Goal: Task Accomplishment & Management: Use online tool/utility

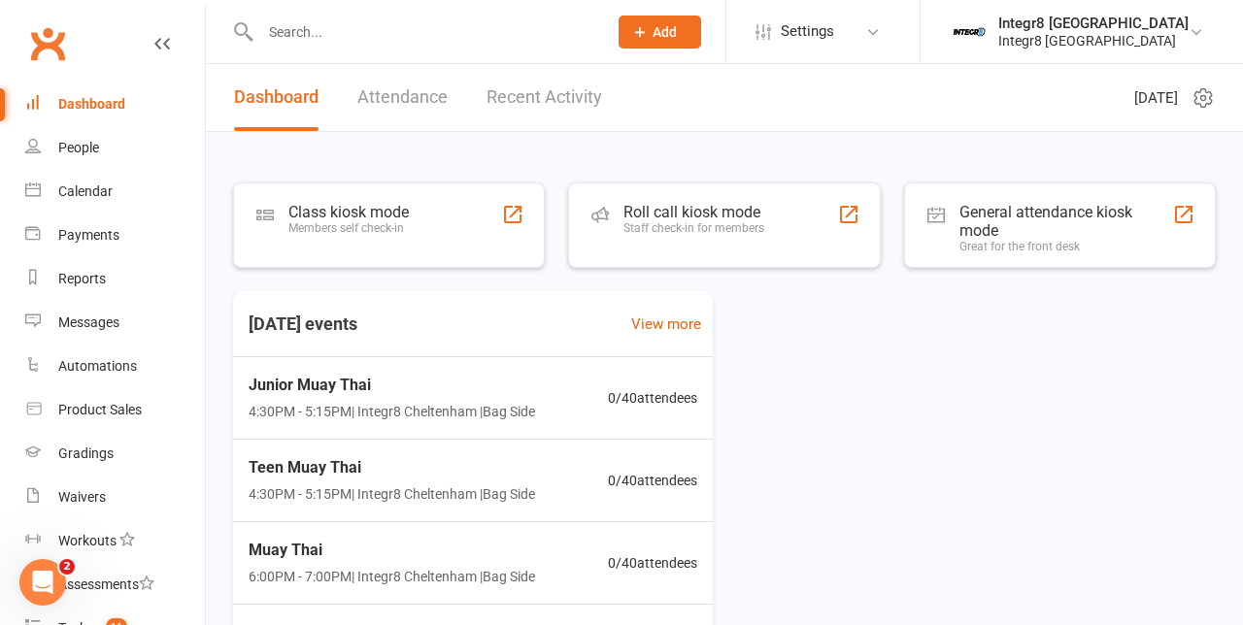
click at [283, 210] on div "Class kiosk mode Members self check-in" at bounding box center [389, 225] width 312 height 85
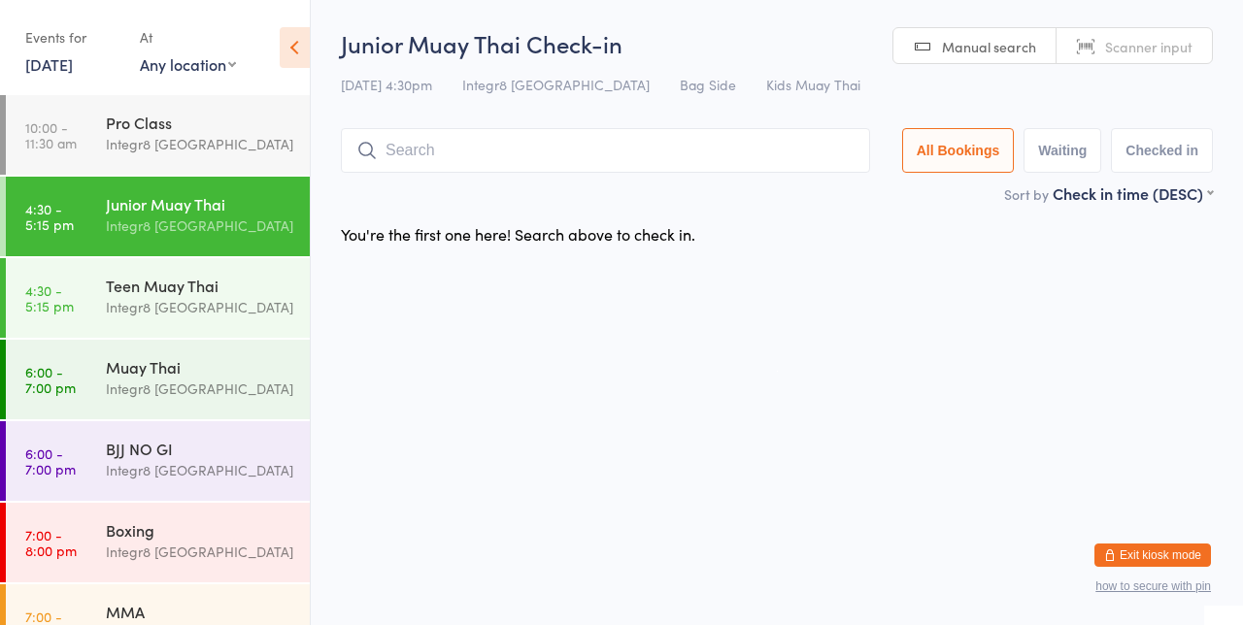
click at [220, 300] on div "Integr8 [GEOGRAPHIC_DATA]" at bounding box center [199, 307] width 187 height 22
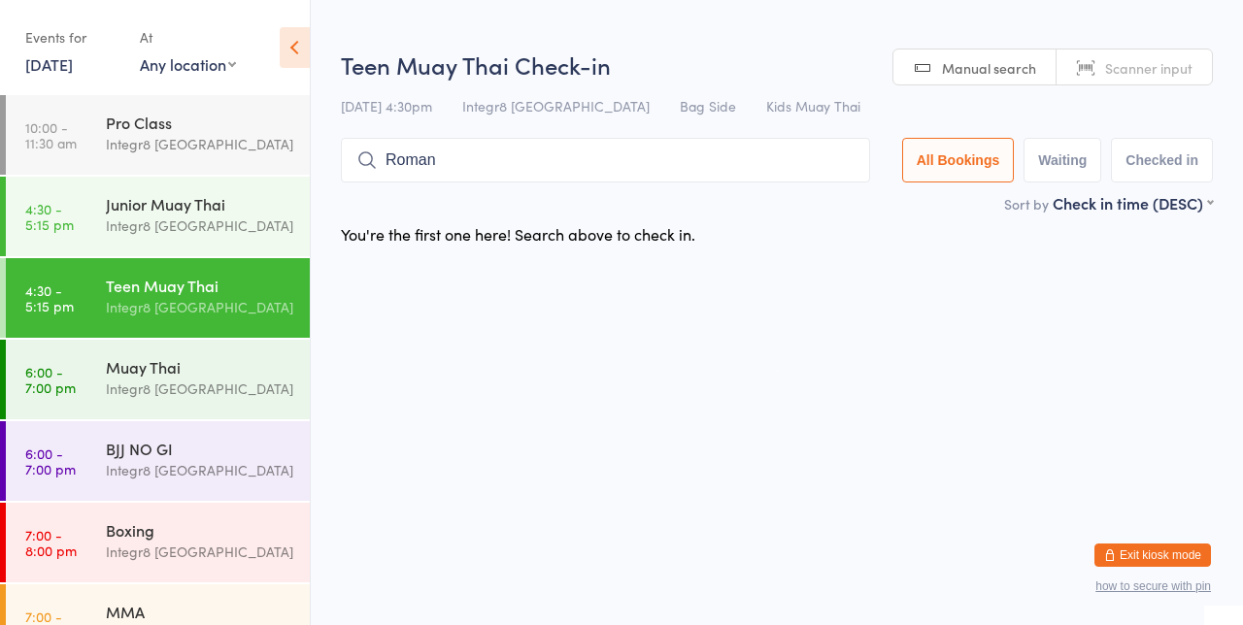
type input "Roman"
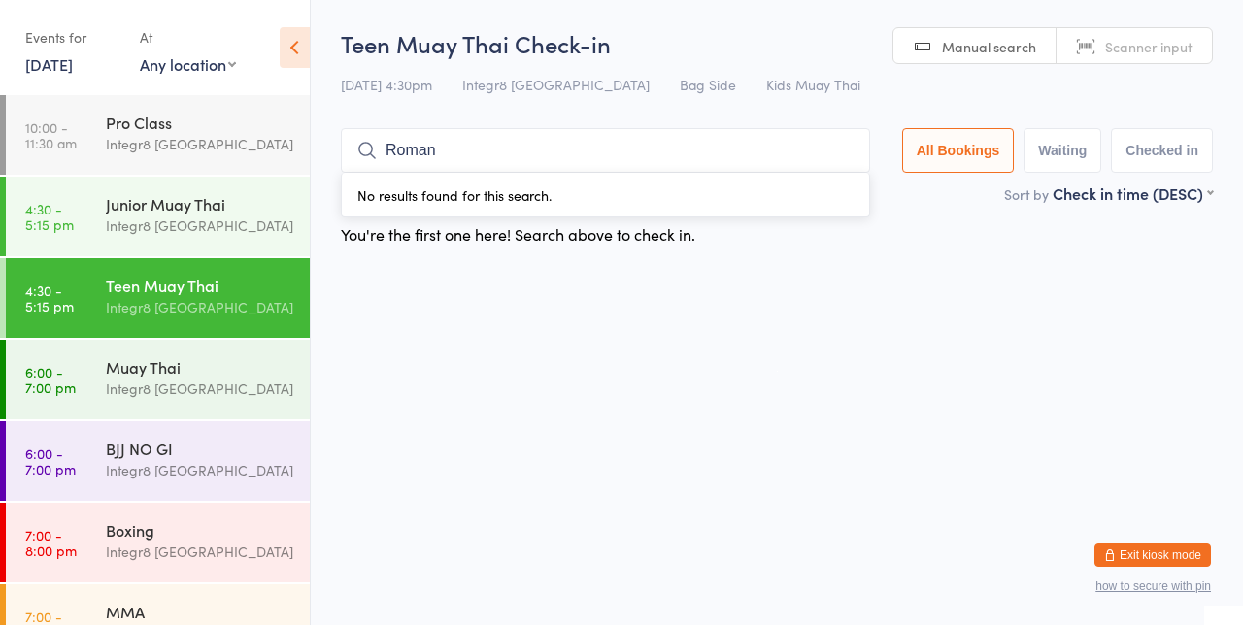
click at [192, 216] on div "Integr8 [GEOGRAPHIC_DATA]" at bounding box center [199, 226] width 187 height 22
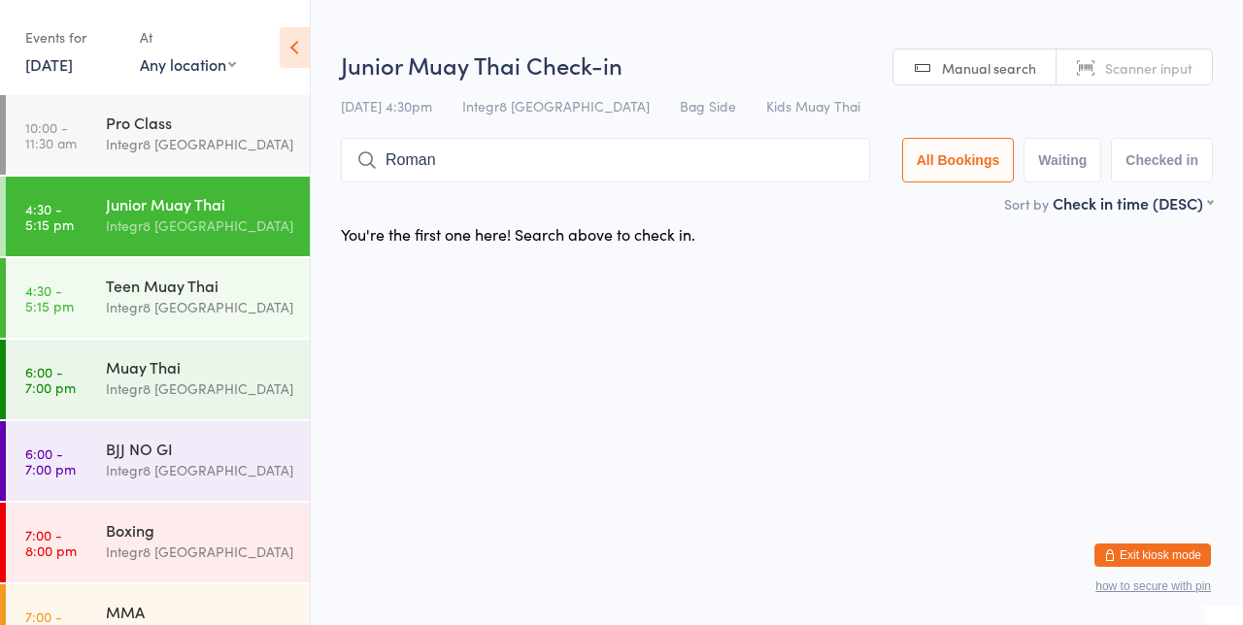
type input "Roman"
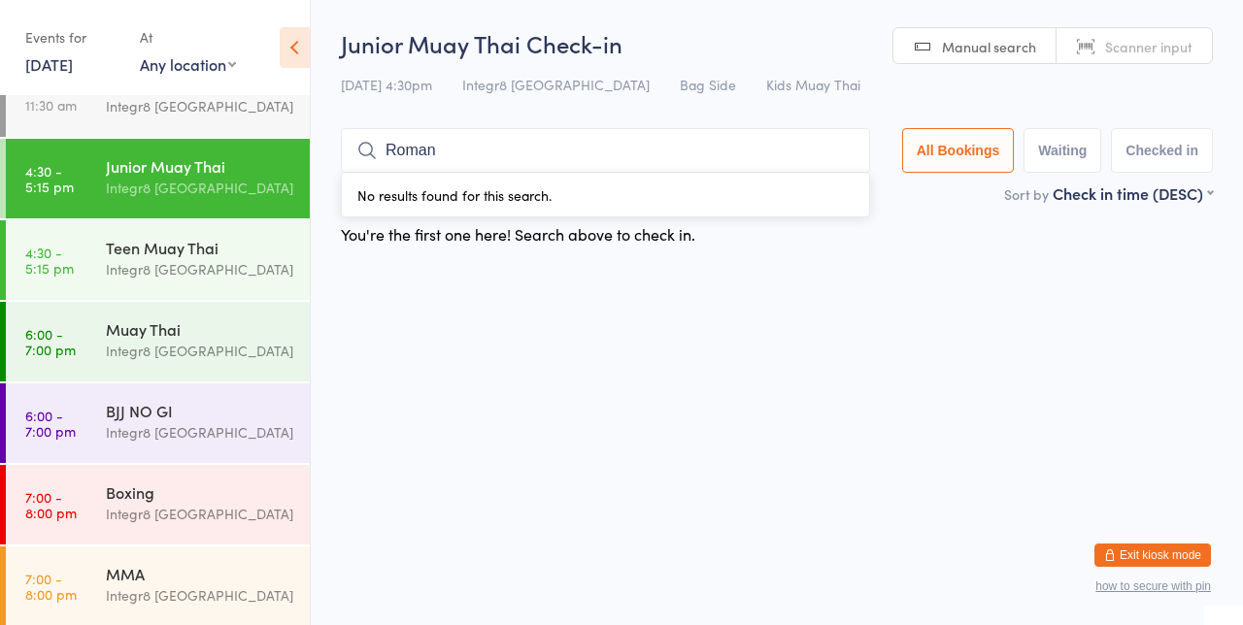
scroll to position [41, 0]
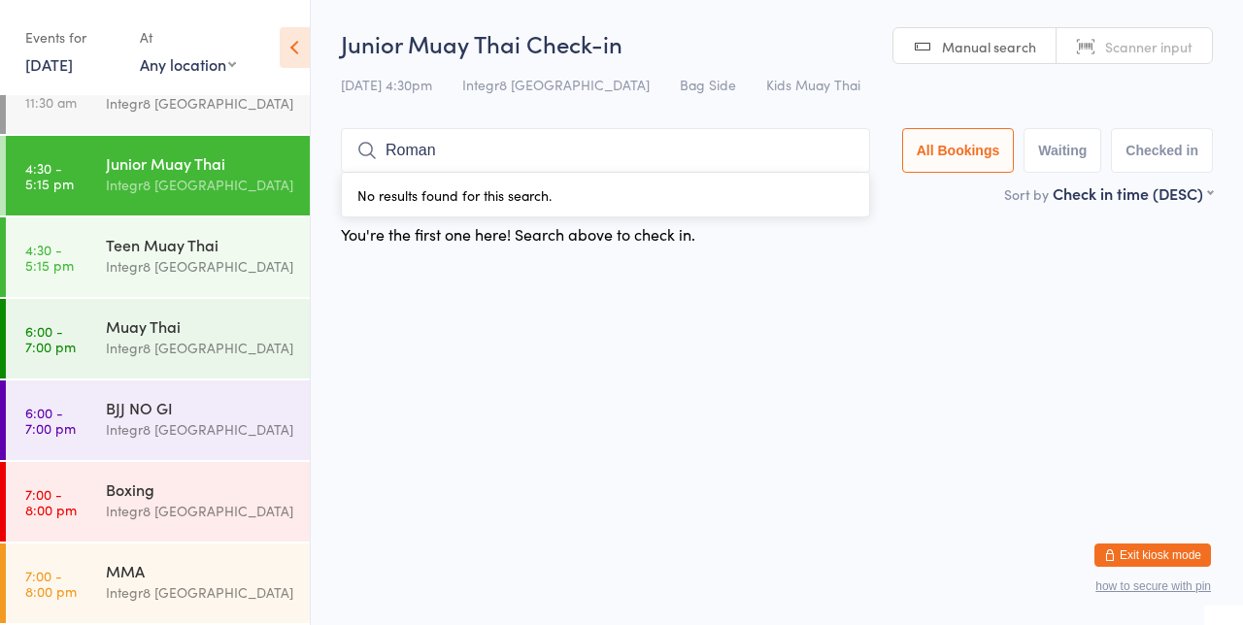
click at [110, 255] on div "Integr8 [GEOGRAPHIC_DATA]" at bounding box center [199, 266] width 187 height 22
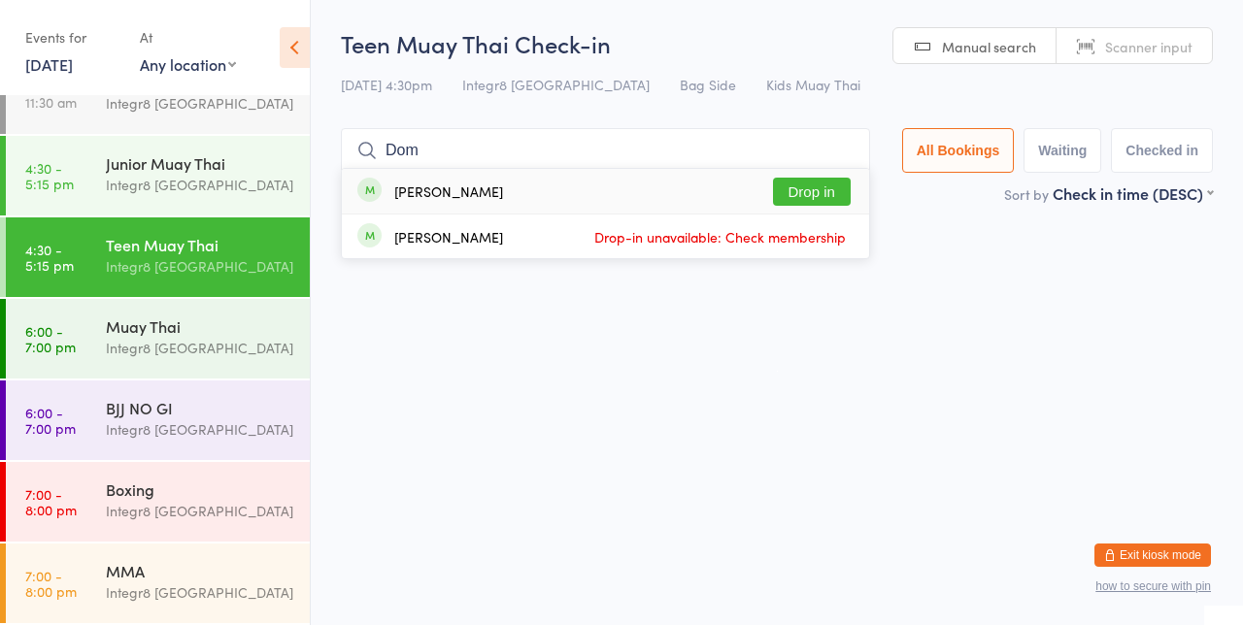
type input "Dom"
click at [820, 197] on button "Drop in" at bounding box center [812, 192] width 78 height 28
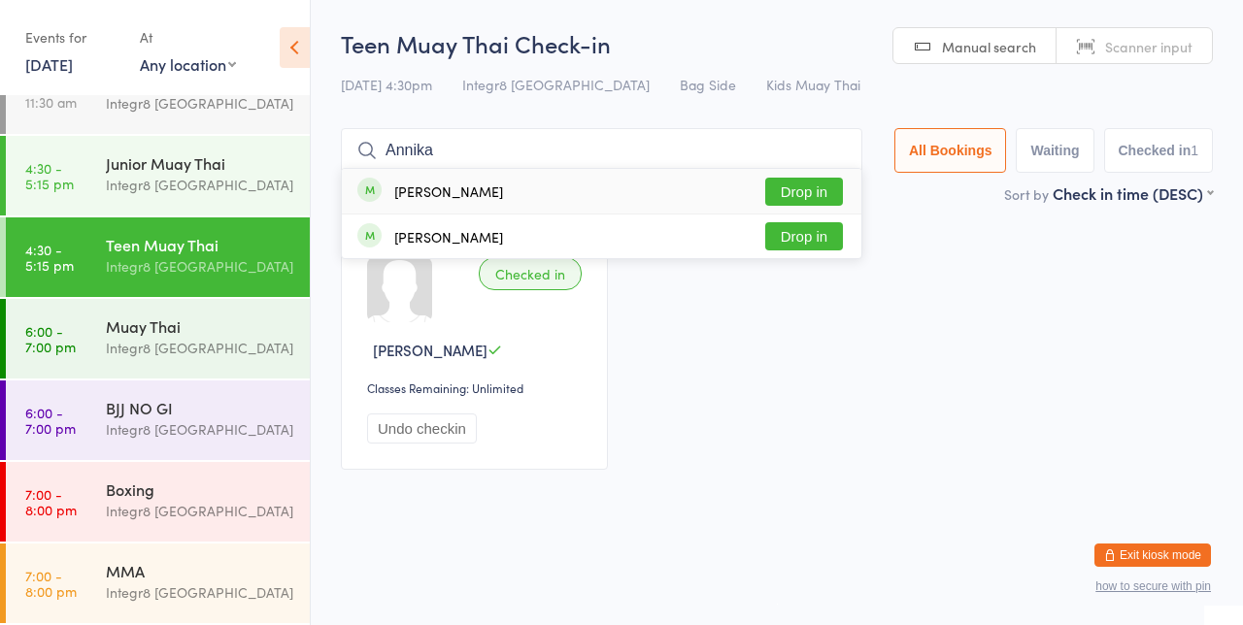
type input "Annika"
click at [829, 195] on button "Drop in" at bounding box center [804, 192] width 78 height 28
